Goal: Transaction & Acquisition: Purchase product/service

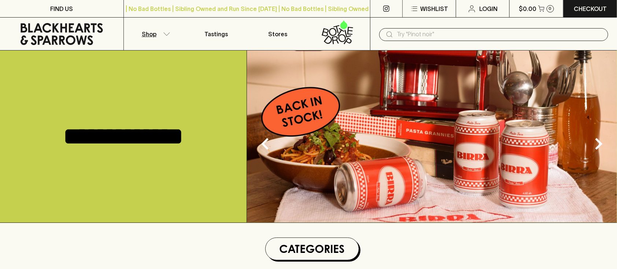
click at [157, 34] on button "Shop" at bounding box center [155, 34] width 62 height 33
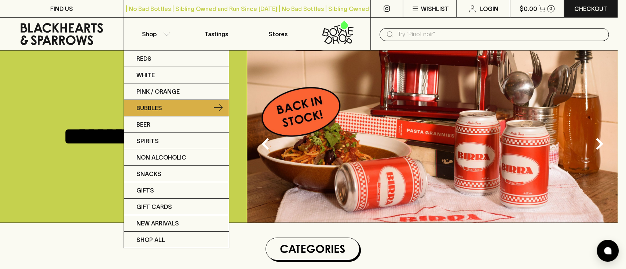
click at [147, 109] on p "Bubbles" at bounding box center [149, 108] width 26 height 9
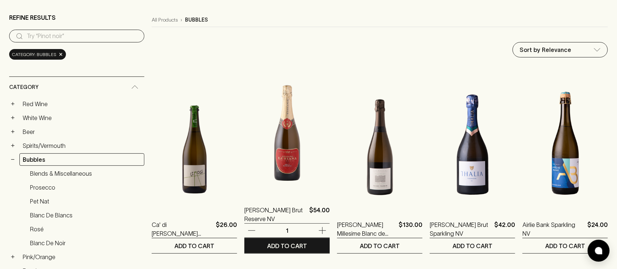
scroll to position [9, 0]
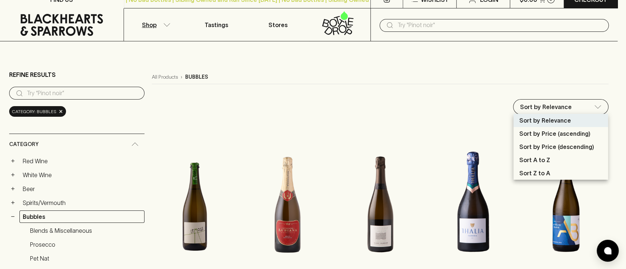
click at [463, 97] on div at bounding box center [313, 134] width 626 height 269
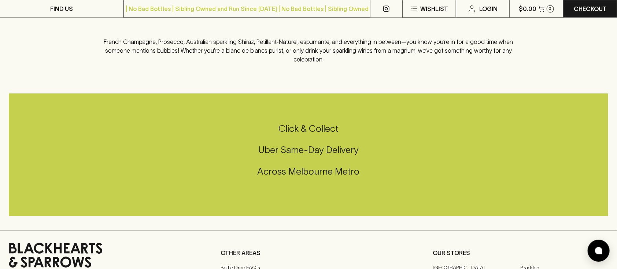
scroll to position [819, 0]
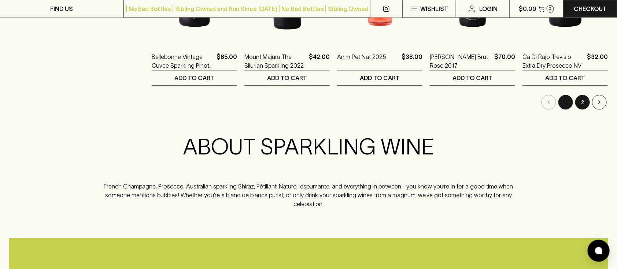
click at [583, 102] on button "2" at bounding box center [583, 102] width 15 height 15
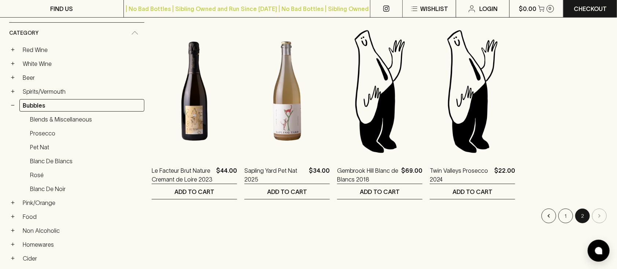
scroll to position [123, 0]
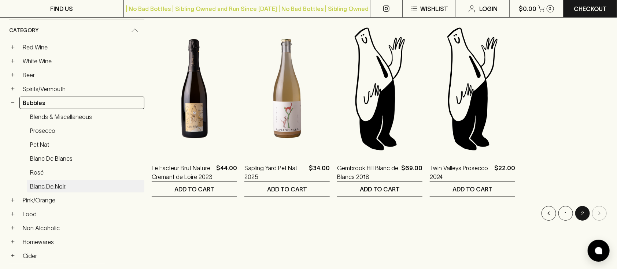
click at [56, 187] on link "Blanc de Noir" at bounding box center [86, 186] width 118 height 12
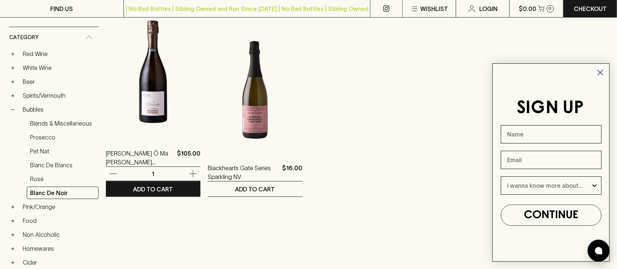
click at [152, 120] on img at bounding box center [153, 74] width 95 height 128
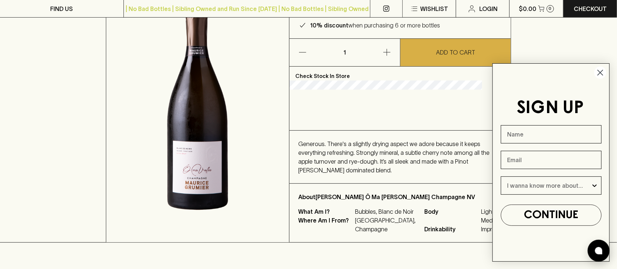
scroll to position [119, 0]
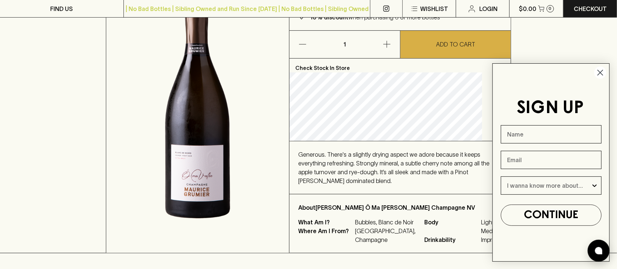
click at [601, 74] on circle "Close dialog" at bounding box center [601, 73] width 12 height 12
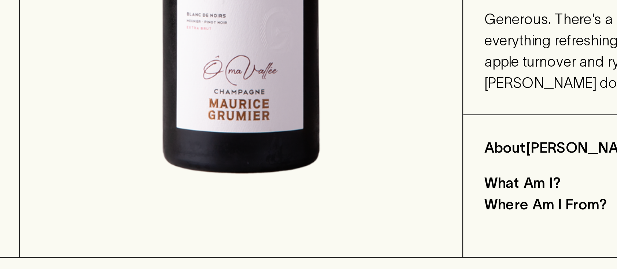
scroll to position [181, 0]
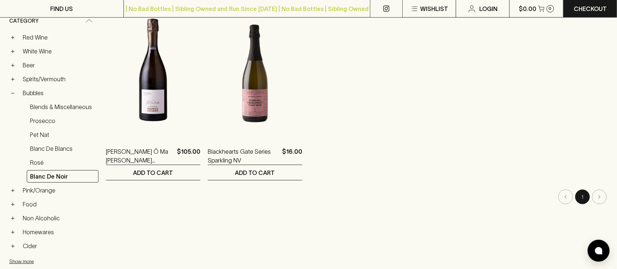
scroll to position [147, 0]
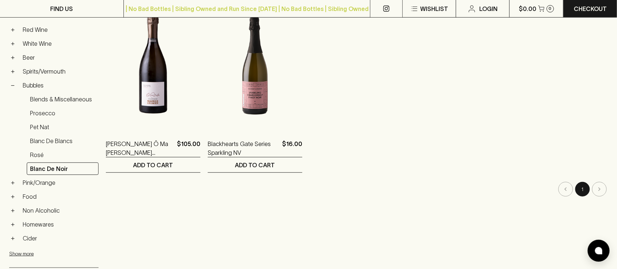
click at [561, 189] on li "pagination navigation" at bounding box center [566, 189] width 17 height 15
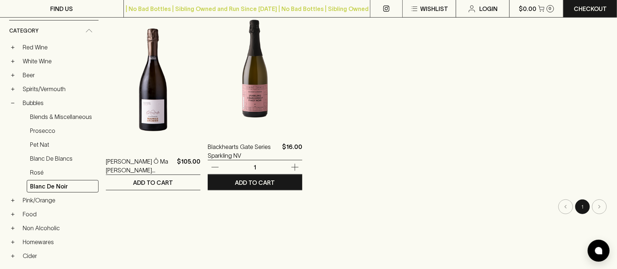
scroll to position [135, 0]
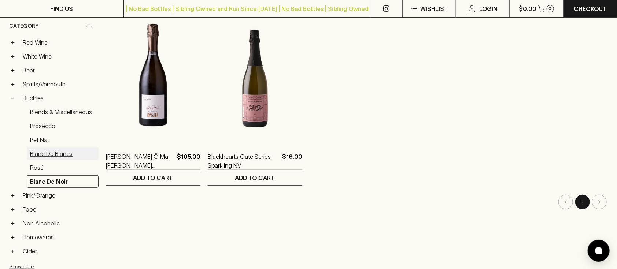
click at [48, 150] on link "Blanc de Blancs" at bounding box center [63, 154] width 72 height 12
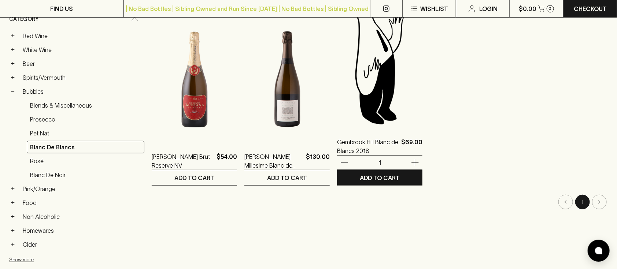
click at [355, 128] on div "Gembrook Hill Blanc de Blancs 2018 $69.00 1 ADD TO CART" at bounding box center [379, 92] width 85 height 187
click at [346, 92] on img at bounding box center [379, 63] width 85 height 128
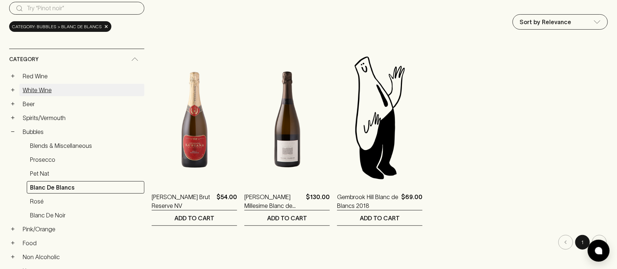
scroll to position [125, 0]
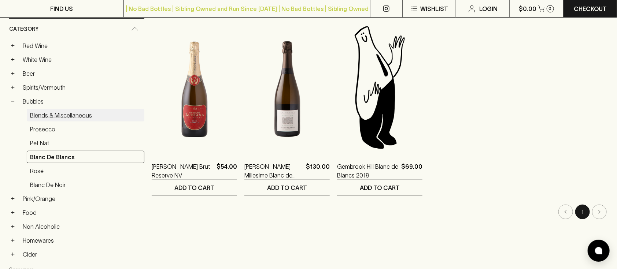
click at [56, 121] on link "Blends & Miscellaneous" at bounding box center [86, 115] width 118 height 12
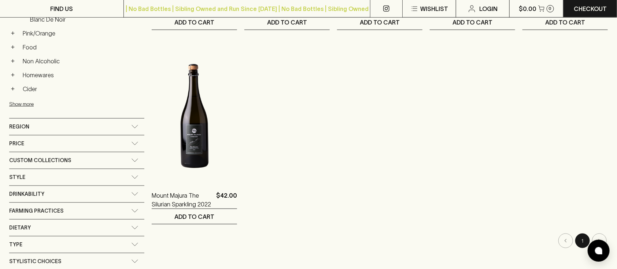
scroll to position [290, 0]
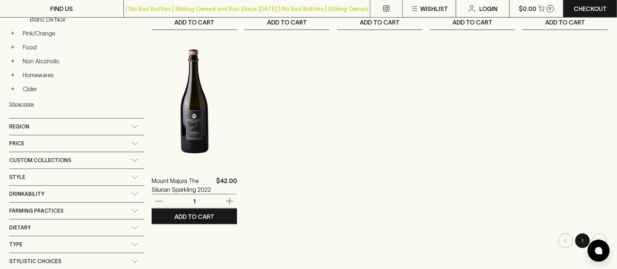
click at [177, 152] on img at bounding box center [194, 101] width 85 height 128
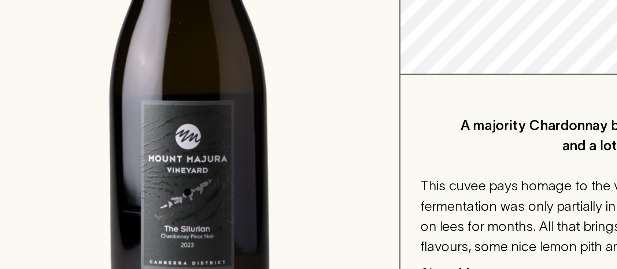
scroll to position [99, 0]
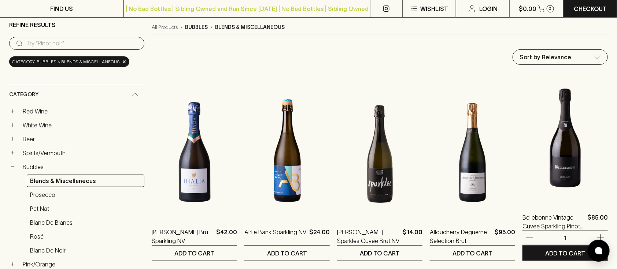
scroll to position [60, 0]
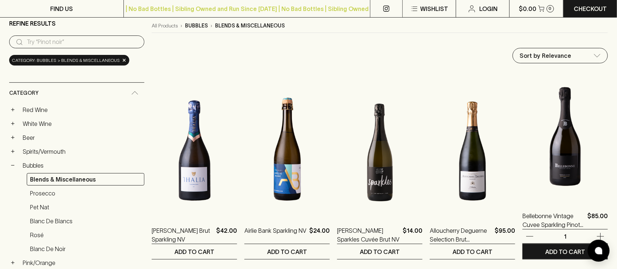
click at [568, 142] on img at bounding box center [565, 137] width 85 height 128
